Goal: Navigation & Orientation: Find specific page/section

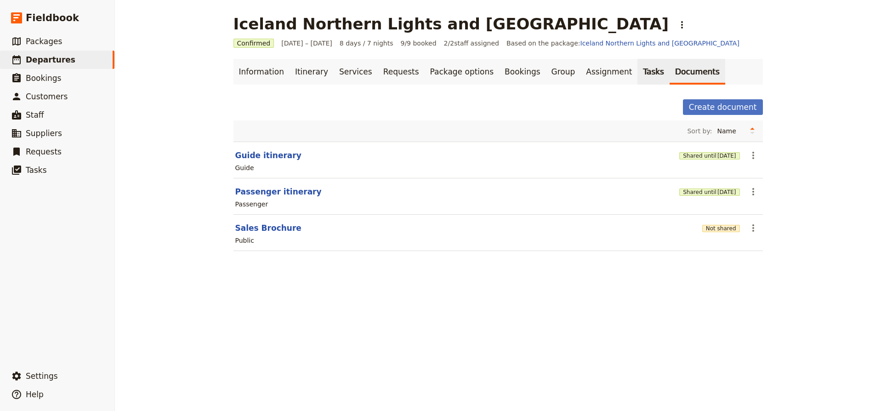
click at [637, 73] on link "Tasks" at bounding box center [653, 72] width 32 height 26
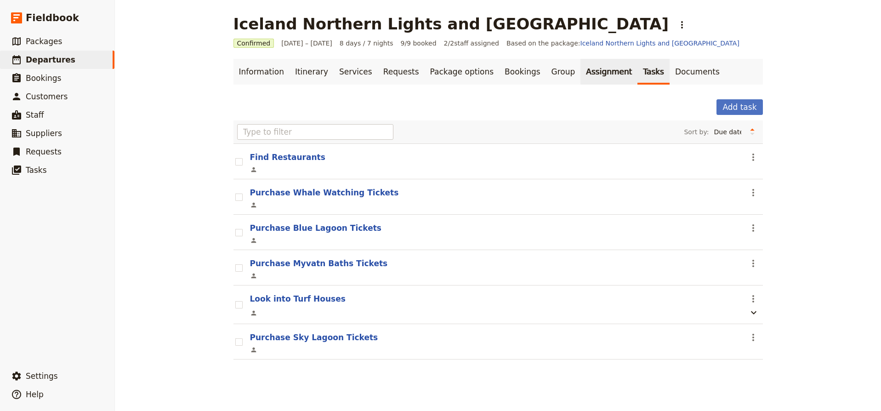
click at [591, 72] on link "Assignment" at bounding box center [608, 72] width 57 height 26
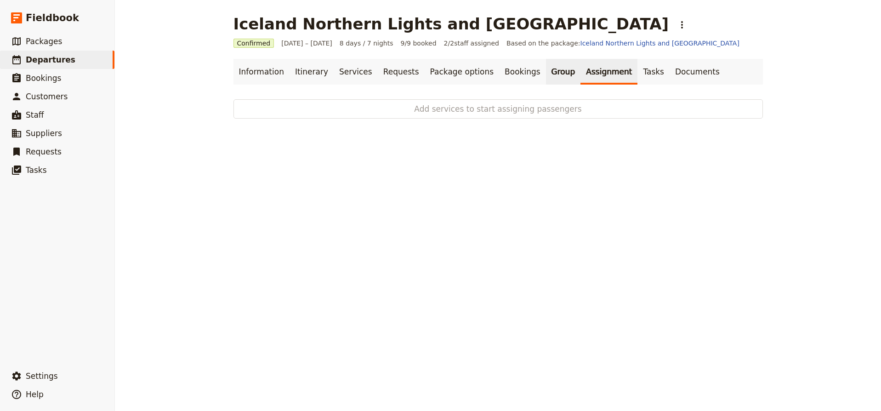
click at [546, 72] on link "Group" at bounding box center [563, 72] width 35 height 26
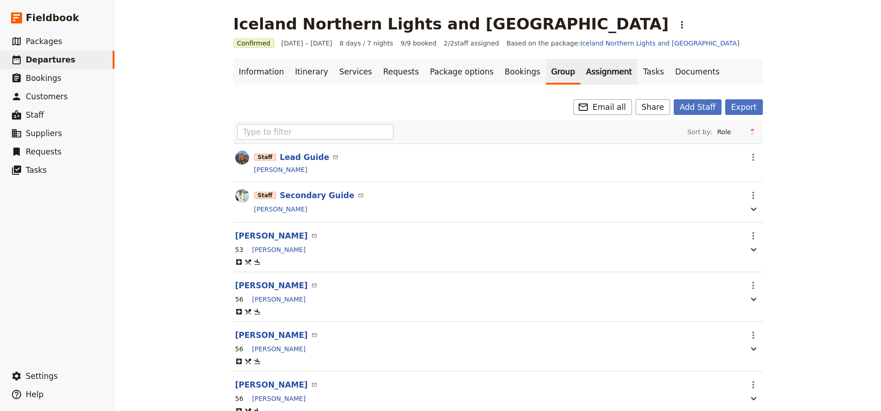
click at [580, 72] on link "Assignment" at bounding box center [608, 72] width 57 height 26
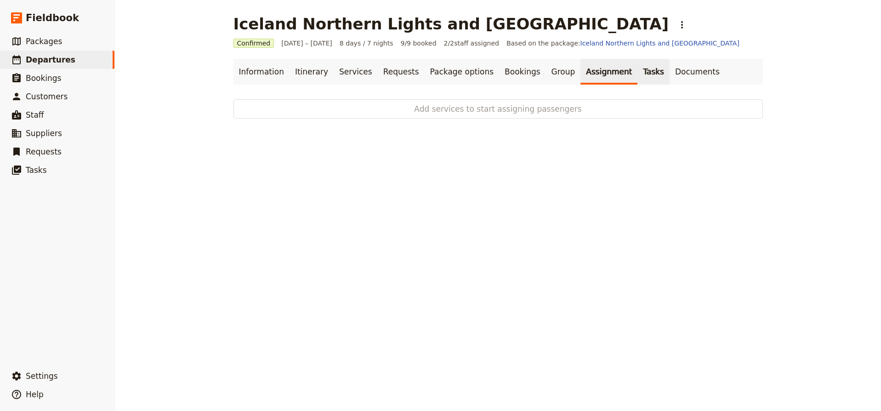
click at [637, 71] on link "Tasks" at bounding box center [653, 72] width 32 height 26
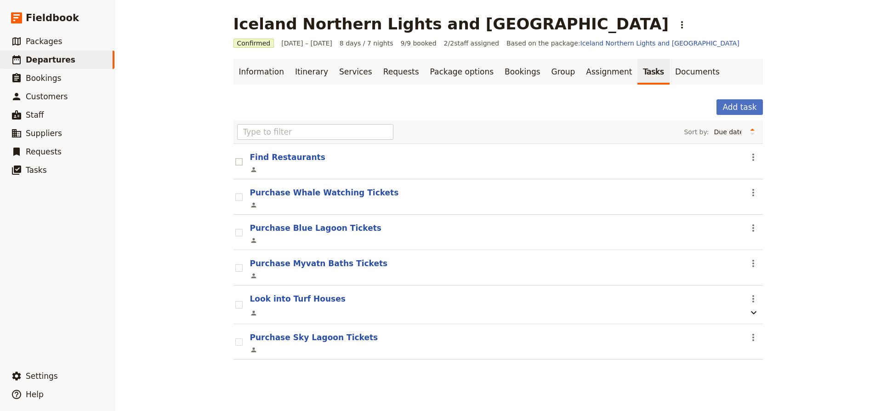
click at [239, 162] on rect at bounding box center [238, 161] width 7 height 7
click at [235, 157] on input "checkbox" at bounding box center [235, 157] width 0 height 0
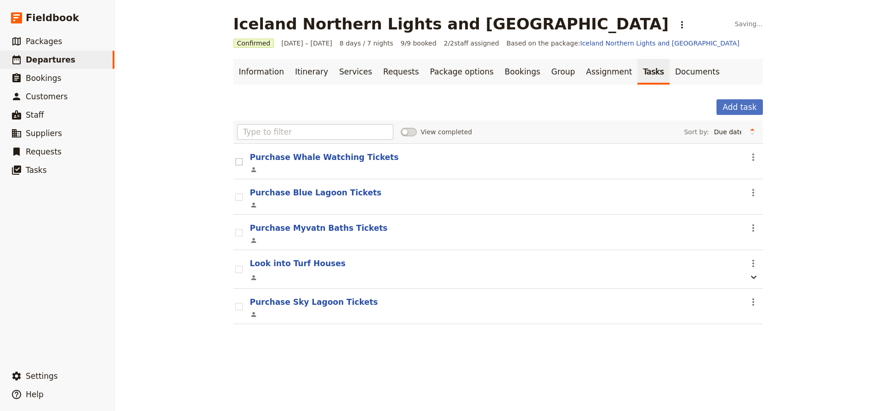
click at [240, 164] on rect at bounding box center [238, 161] width 7 height 7
click at [235, 157] on input "checkbox" at bounding box center [235, 157] width 0 height 0
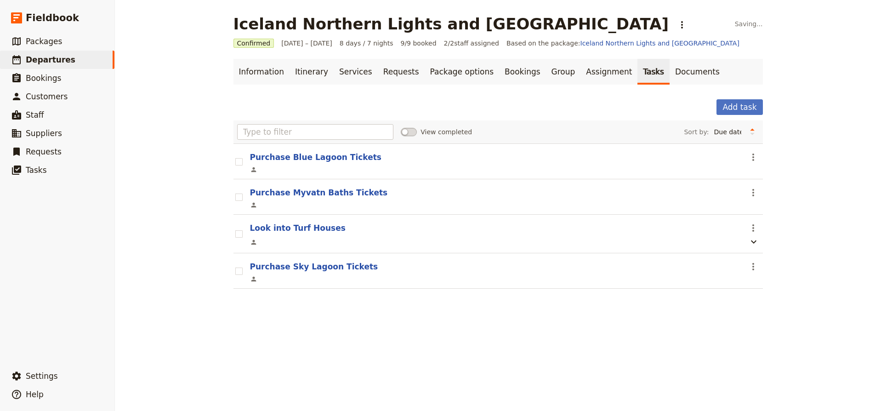
click at [240, 164] on rect at bounding box center [238, 161] width 7 height 7
click at [235, 157] on input "checkbox" at bounding box center [235, 157] width 0 height 0
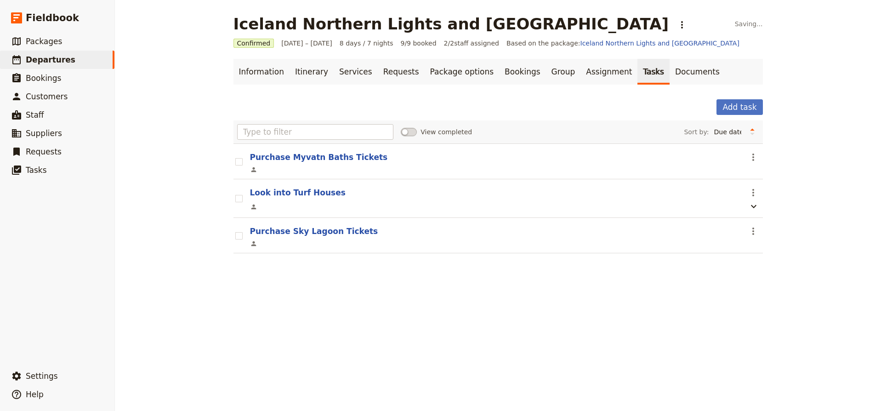
click at [240, 164] on rect at bounding box center [238, 161] width 7 height 7
click at [235, 157] on input "checkbox" at bounding box center [235, 157] width 0 height 0
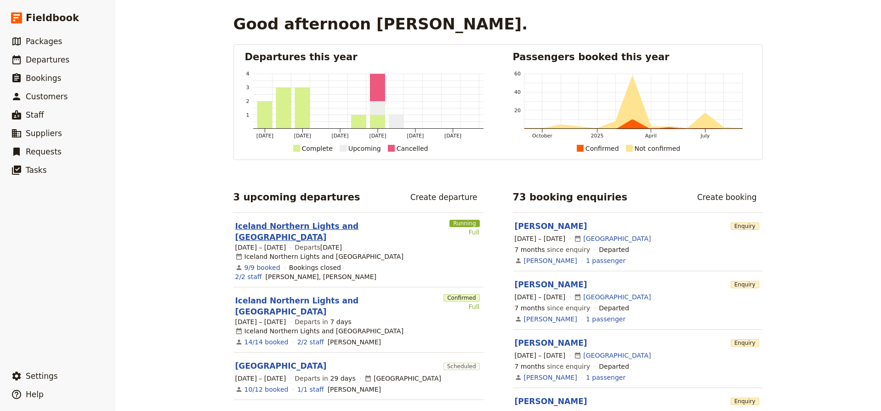
click at [368, 228] on link "Iceland Northern Lights and [GEOGRAPHIC_DATA]" at bounding box center [340, 232] width 211 height 22
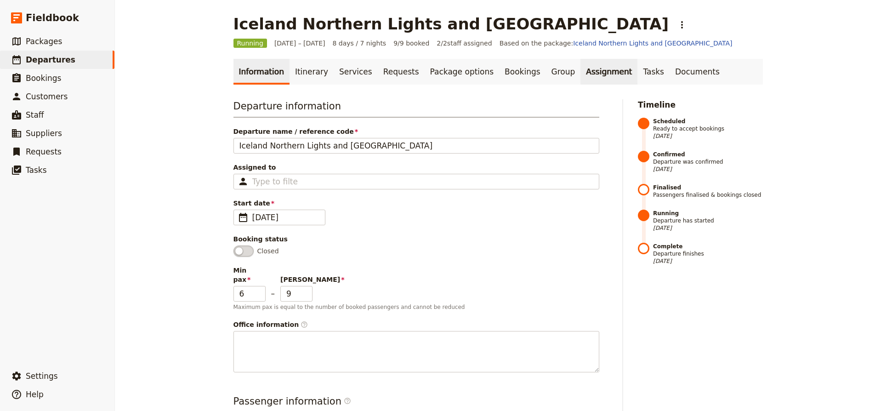
click at [581, 74] on link "Assignment" at bounding box center [608, 72] width 57 height 26
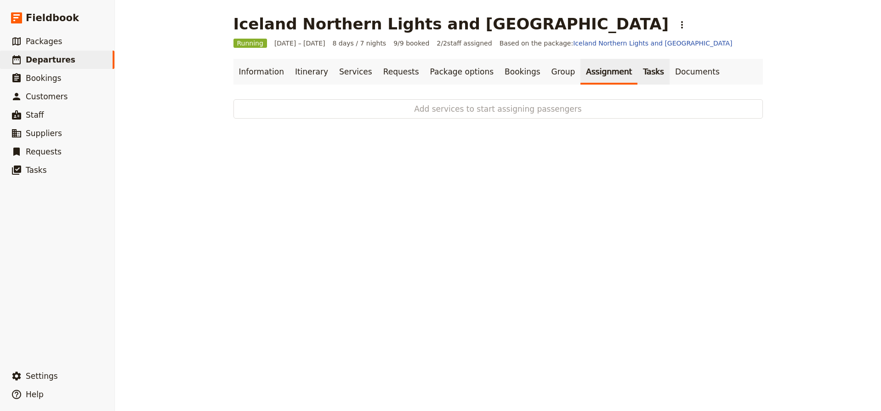
click at [637, 74] on link "Tasks" at bounding box center [653, 72] width 32 height 26
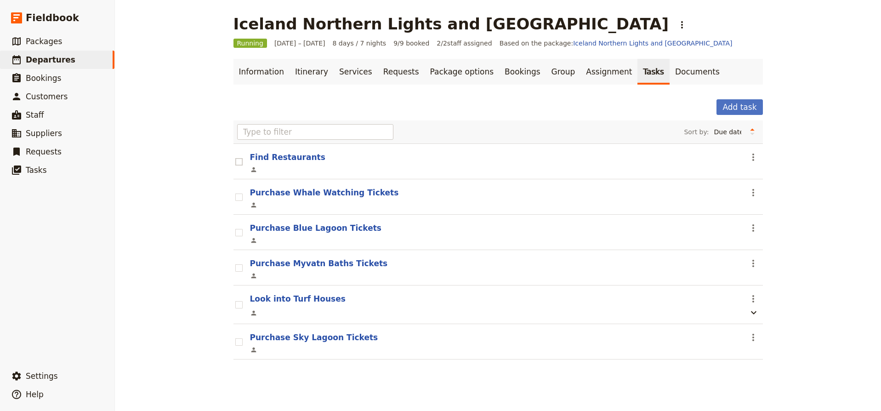
click at [239, 164] on rect at bounding box center [238, 161] width 7 height 7
click at [235, 157] on input "checkbox" at bounding box center [235, 157] width 0 height 0
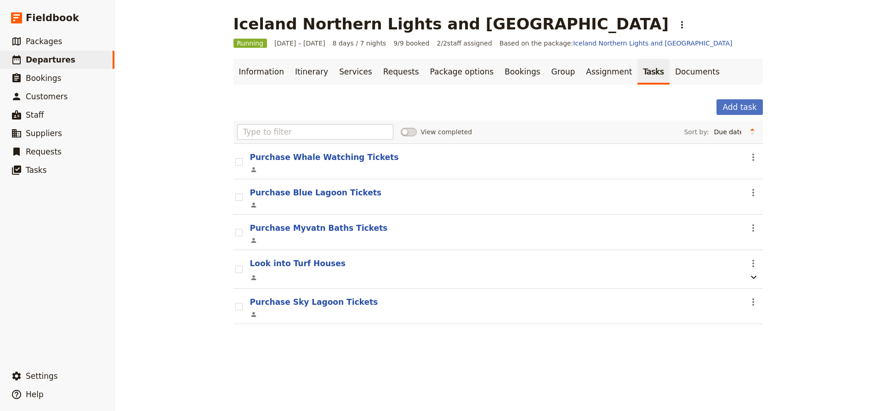
click at [239, 164] on rect at bounding box center [238, 161] width 7 height 7
click at [235, 157] on input "checkbox" at bounding box center [235, 157] width 0 height 0
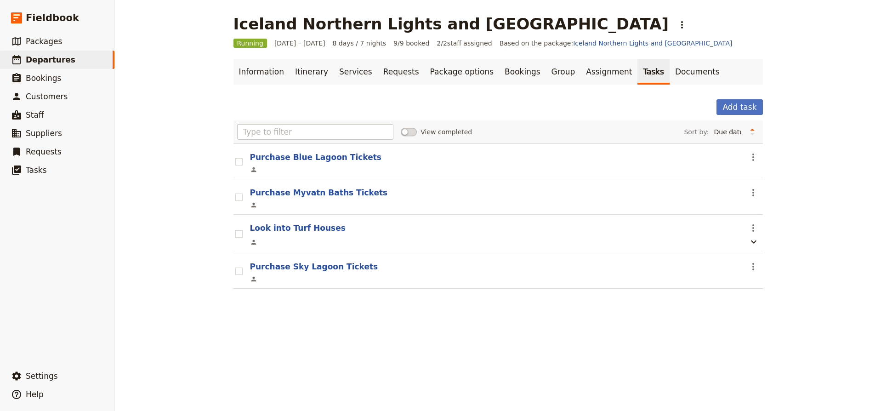
click at [239, 164] on rect at bounding box center [238, 161] width 7 height 7
click at [235, 157] on input "checkbox" at bounding box center [235, 157] width 0 height 0
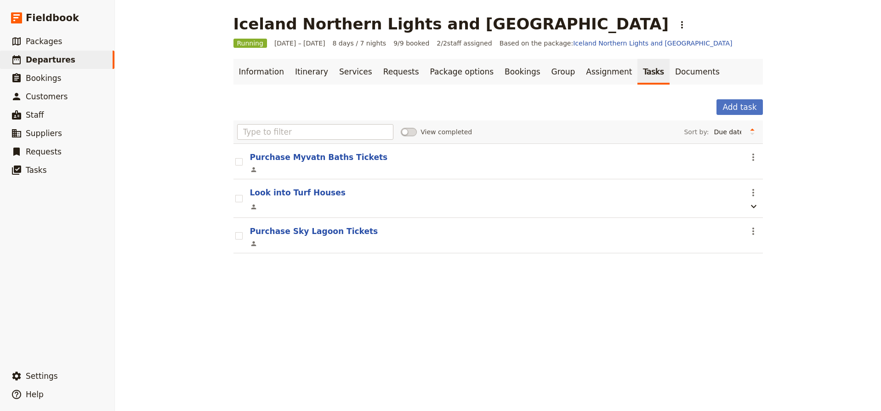
click at [239, 164] on rect at bounding box center [238, 161] width 7 height 7
click at [235, 157] on input "checkbox" at bounding box center [235, 157] width 0 height 0
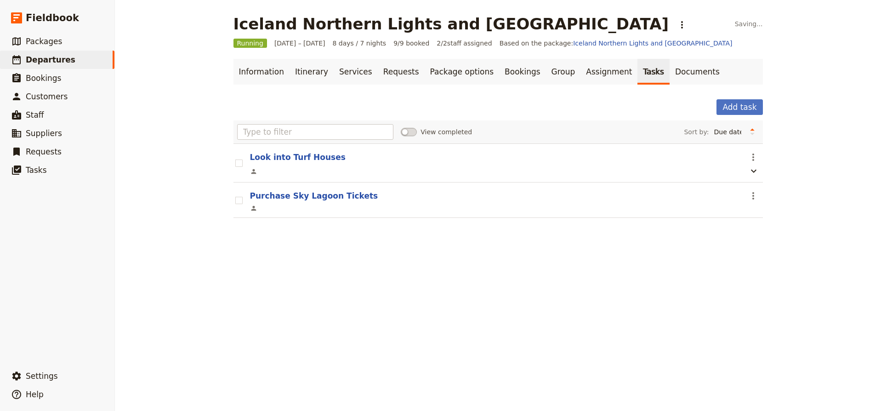
click at [239, 164] on rect at bounding box center [238, 162] width 7 height 7
click at [235, 159] on input "checkbox" at bounding box center [235, 158] width 0 height 0
click at [239, 164] on rect at bounding box center [238, 161] width 7 height 7
click at [235, 157] on input "checkbox" at bounding box center [235, 157] width 0 height 0
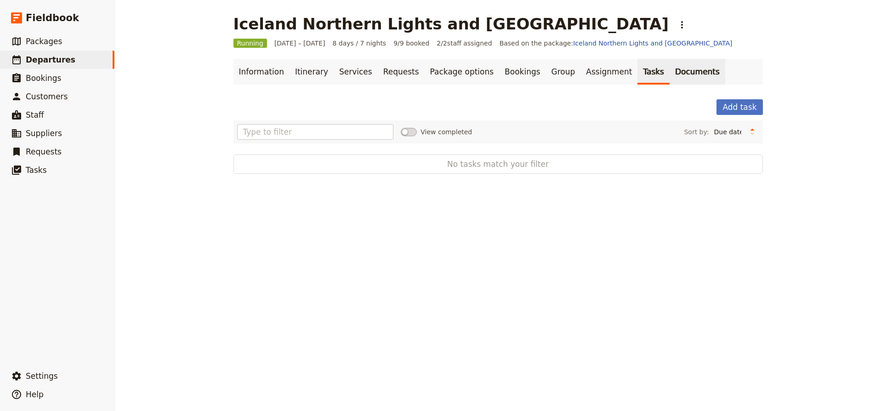
click at [672, 73] on link "Documents" at bounding box center [697, 72] width 56 height 26
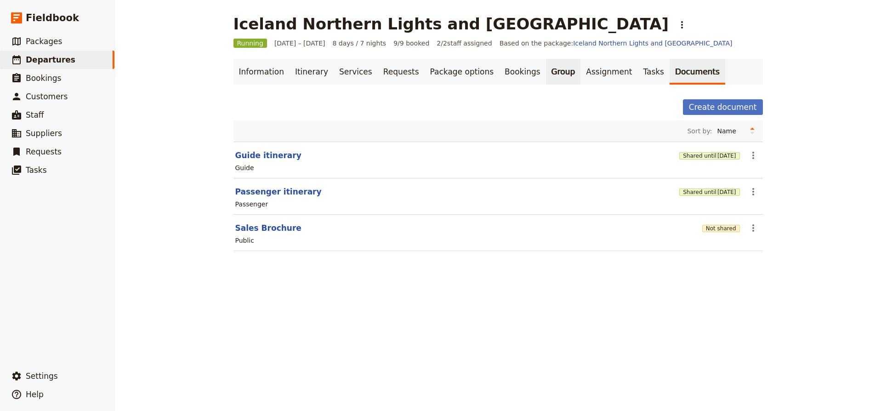
click at [546, 73] on link "Group" at bounding box center [563, 72] width 35 height 26
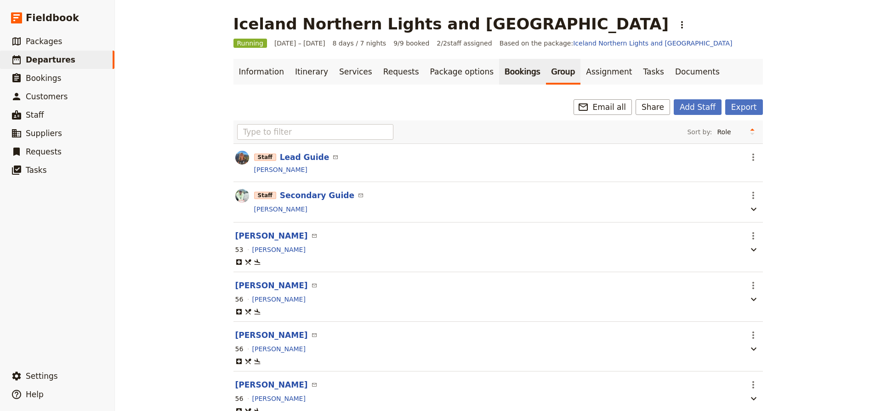
click at [499, 72] on link "Bookings" at bounding box center [522, 72] width 46 height 26
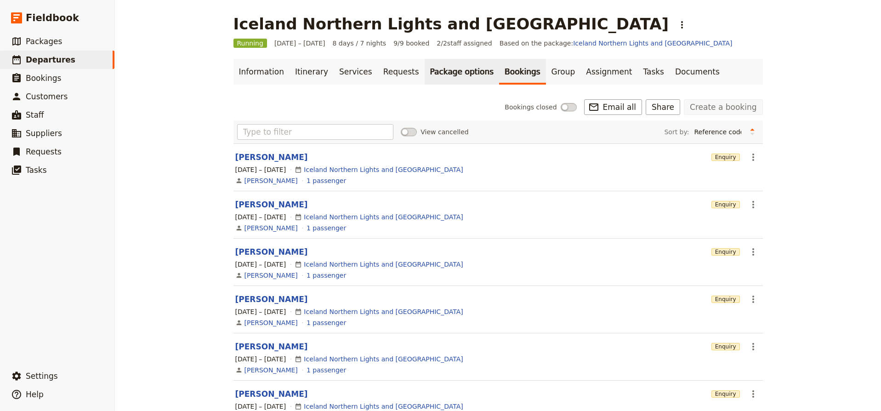
click at [453, 74] on link "Package options" at bounding box center [462, 72] width 74 height 26
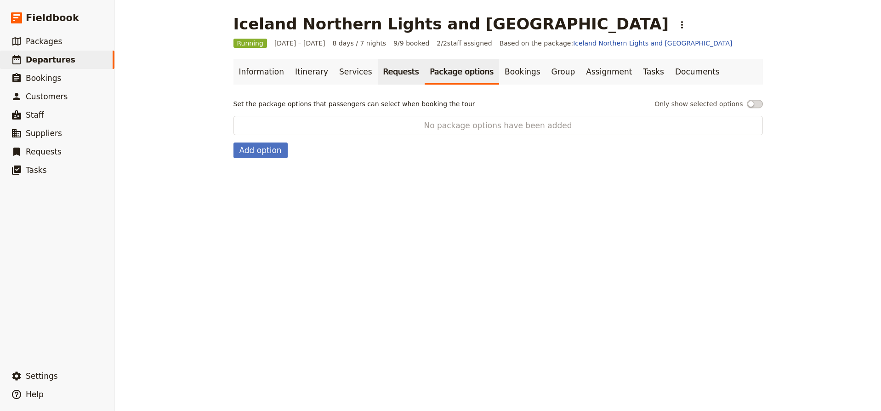
click at [397, 70] on link "Requests" at bounding box center [401, 72] width 47 height 26
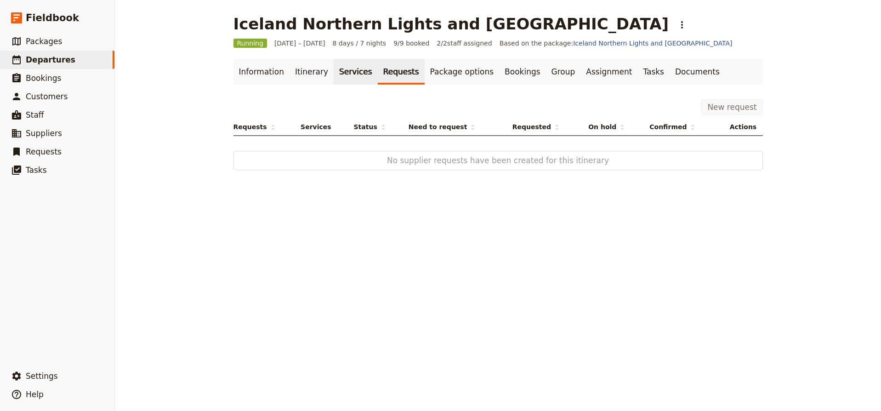
click at [334, 69] on link "Services" at bounding box center [356, 72] width 44 height 26
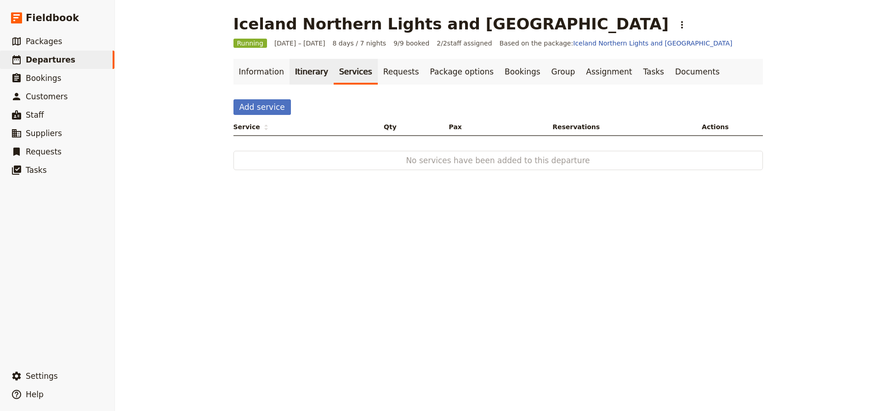
click at [294, 72] on link "Itinerary" at bounding box center [311, 72] width 44 height 26
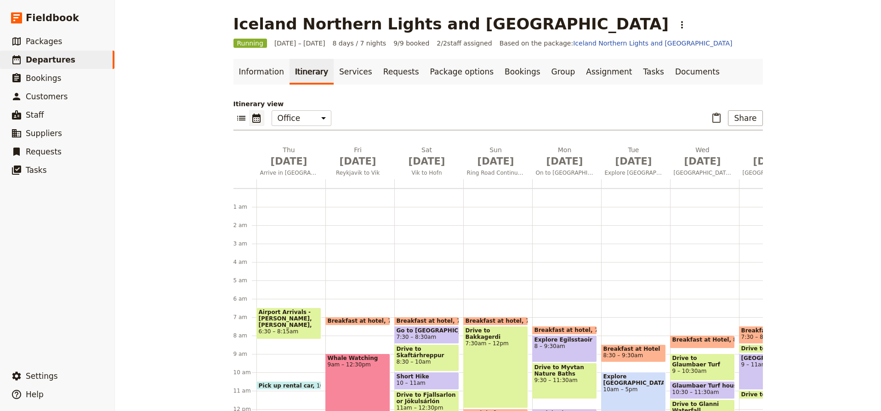
scroll to position [110, 0]
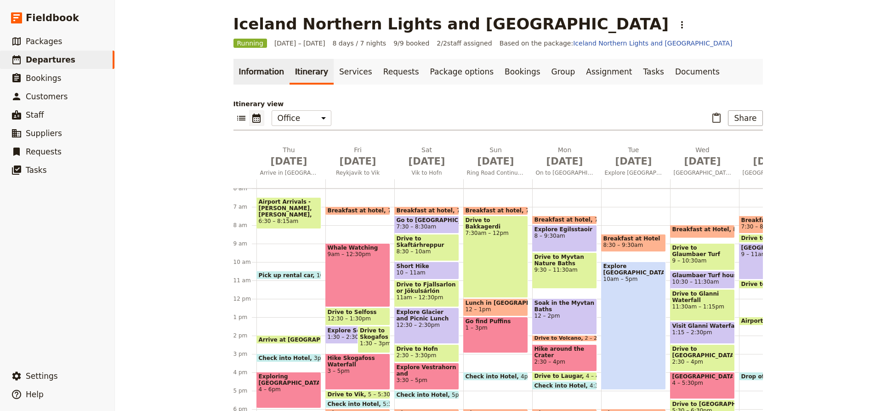
click at [260, 72] on link "Information" at bounding box center [261, 72] width 56 height 26
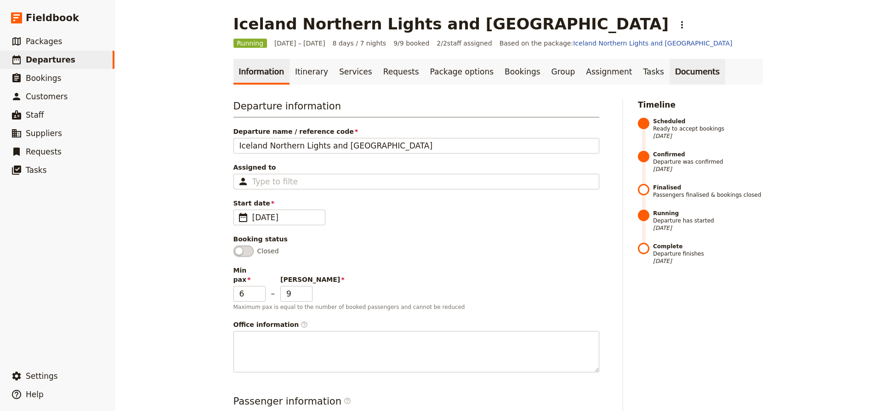
click at [669, 72] on link "Documents" at bounding box center [697, 72] width 56 height 26
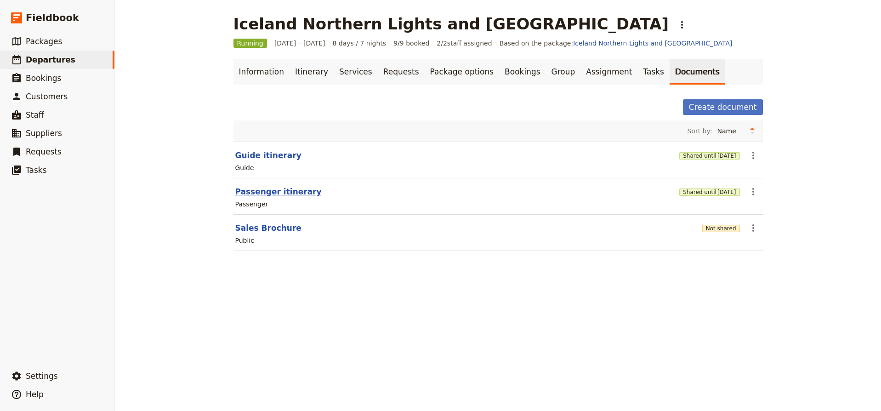
click at [283, 192] on button "Passenger itinerary" at bounding box center [278, 191] width 86 height 11
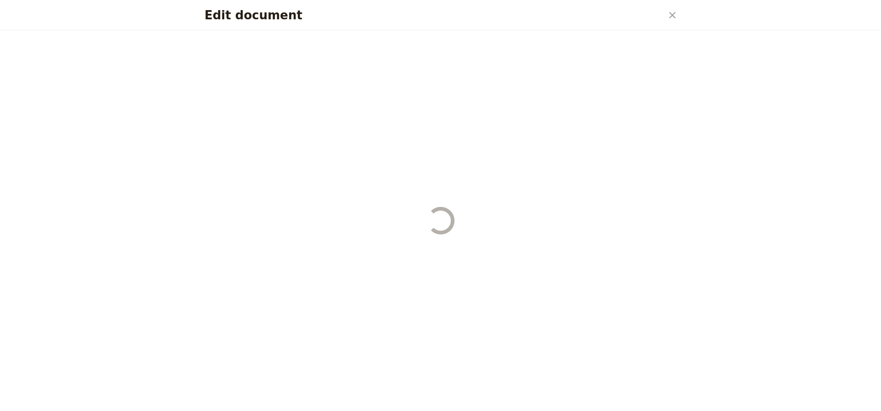
select select "PASSENGER"
select select "RUN_SHEET"
select select "DEFAULT"
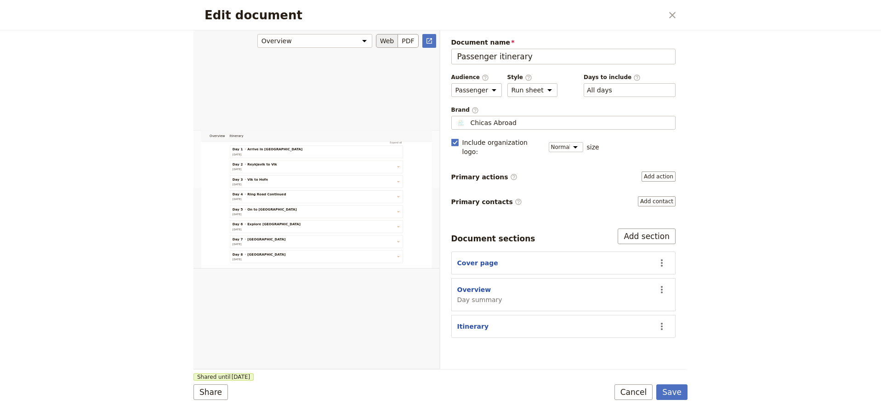
scroll to position [194, 0]
click at [672, 12] on icon "Close dialog" at bounding box center [672, 15] width 11 height 11
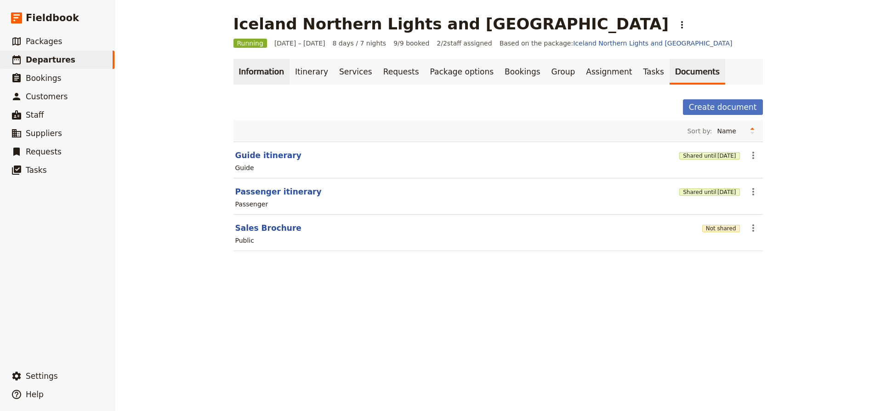
click at [268, 75] on link "Information" at bounding box center [261, 72] width 56 height 26
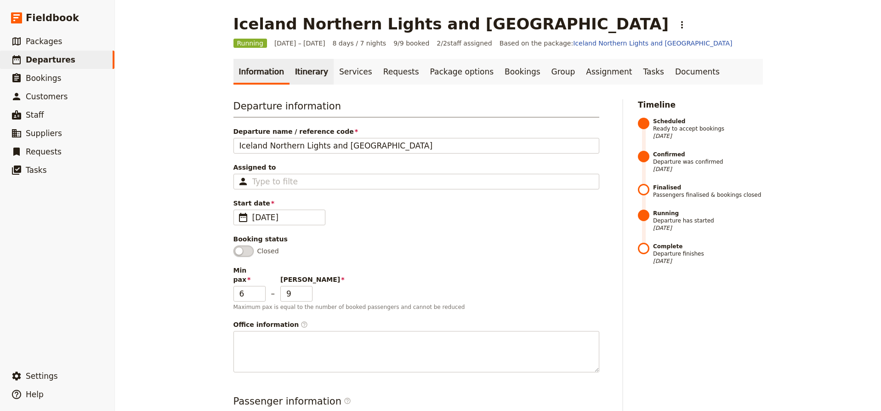
click at [304, 73] on link "Itinerary" at bounding box center [311, 72] width 44 height 26
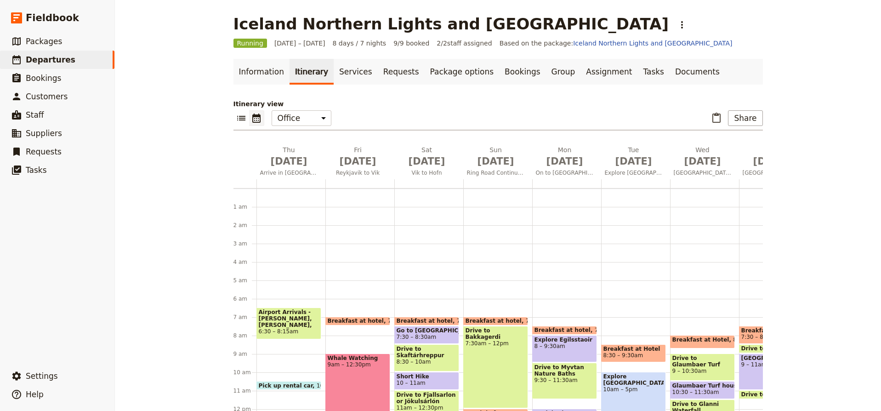
scroll to position [110, 0]
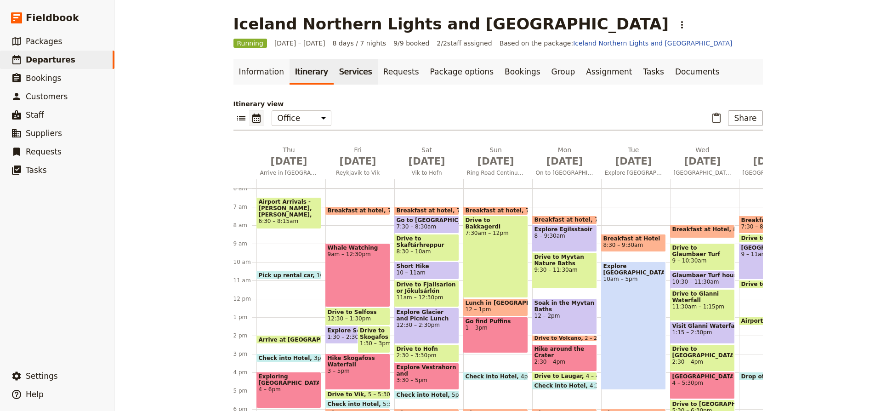
click at [353, 69] on link "Services" at bounding box center [356, 72] width 44 height 26
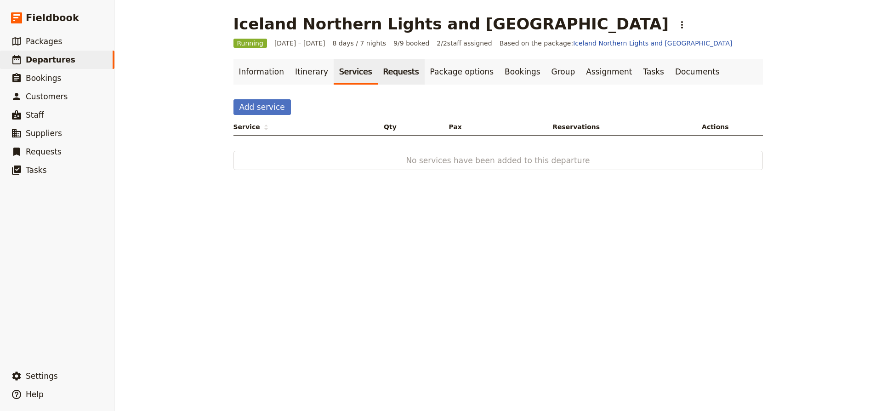
click at [397, 71] on link "Requests" at bounding box center [401, 72] width 47 height 26
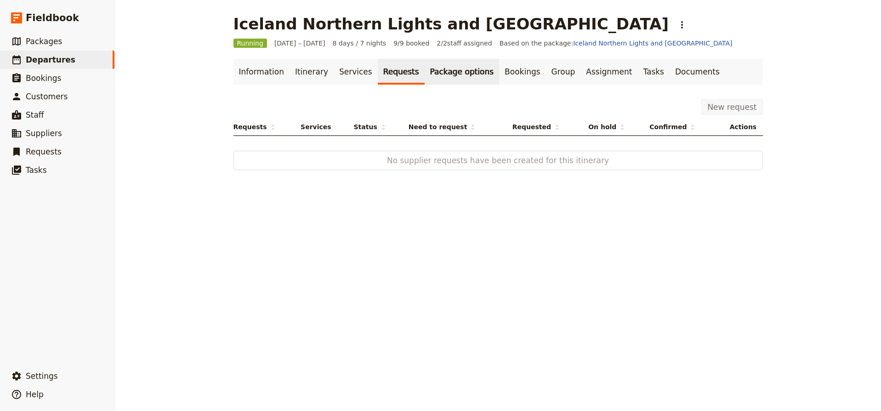
click at [428, 75] on link "Package options" at bounding box center [462, 72] width 74 height 26
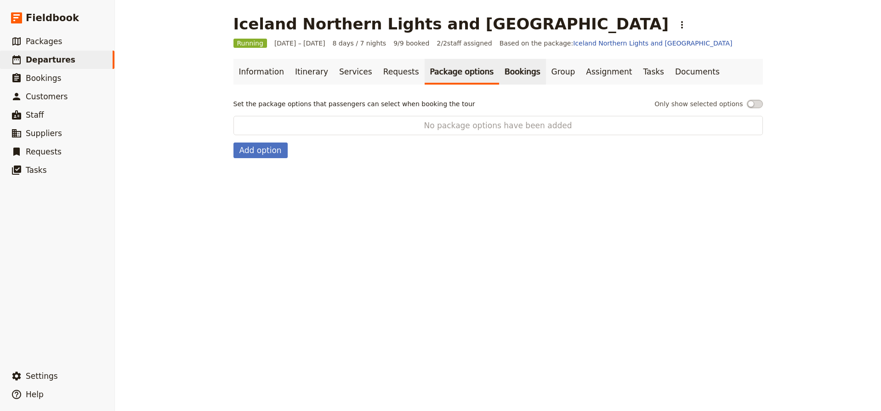
click at [507, 74] on link "Bookings" at bounding box center [522, 72] width 46 height 26
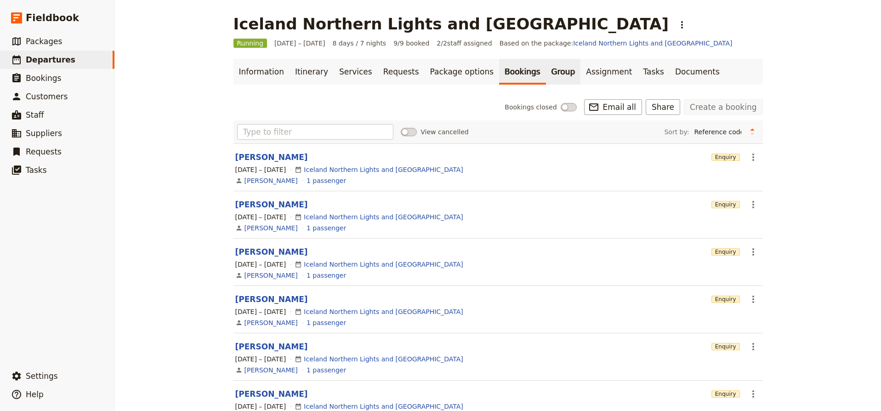
click at [546, 65] on link "Group" at bounding box center [563, 72] width 35 height 26
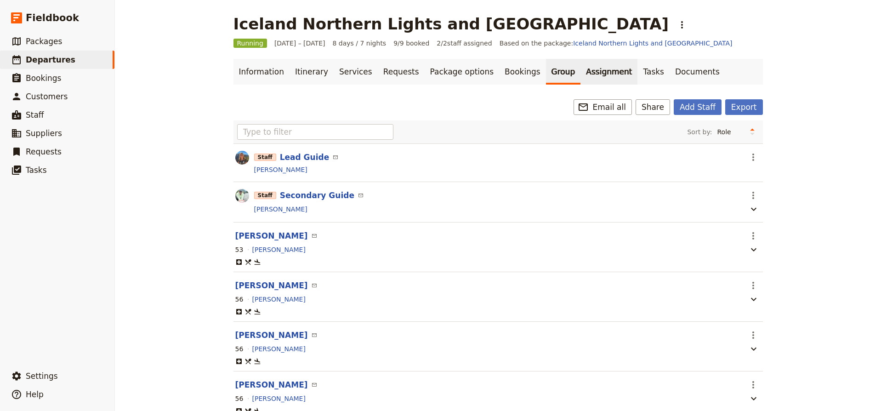
click at [586, 68] on link "Assignment" at bounding box center [608, 72] width 57 height 26
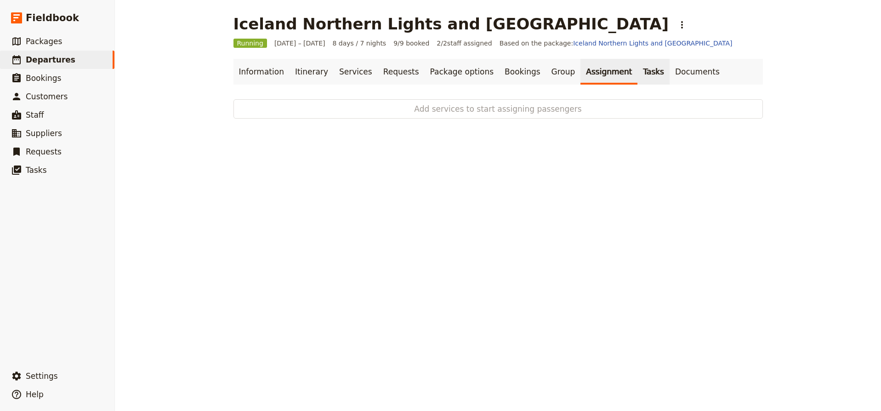
click at [637, 74] on link "Tasks" at bounding box center [653, 72] width 32 height 26
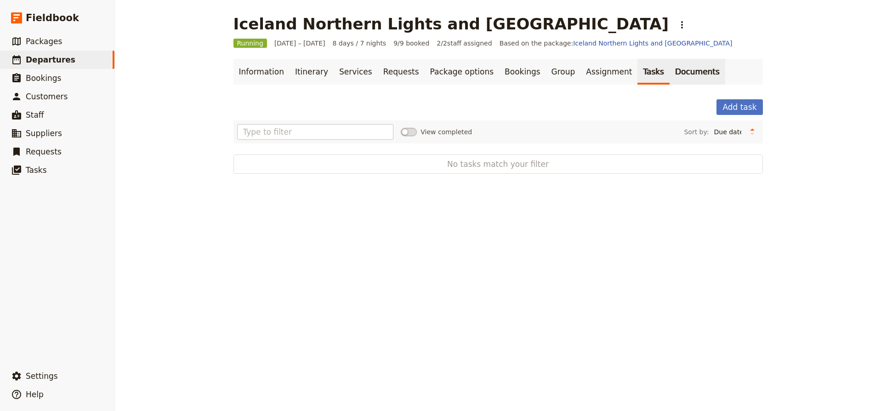
click at [669, 76] on link "Documents" at bounding box center [697, 72] width 56 height 26
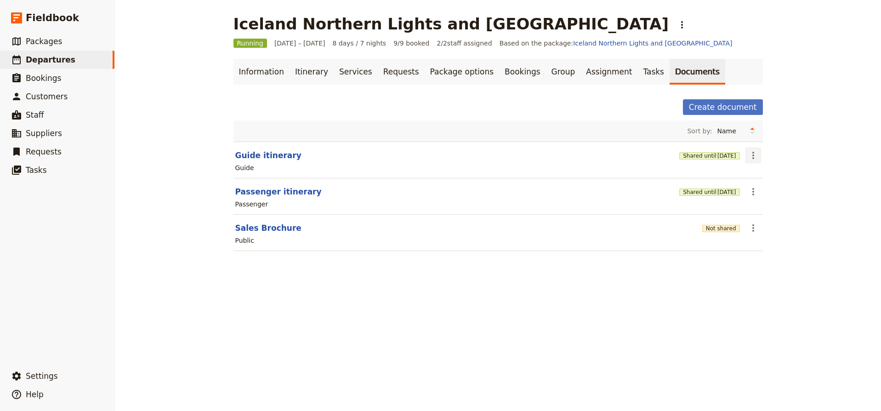
click at [752, 153] on icon "Actions" at bounding box center [752, 155] width 11 height 11
click at [797, 145] on div "Iceland Northern Lights and Ring Road ​ Running [DATE] – [DATE] 8 days / 7 nigh…" at bounding box center [498, 205] width 766 height 411
